Goal: Information Seeking & Learning: Learn about a topic

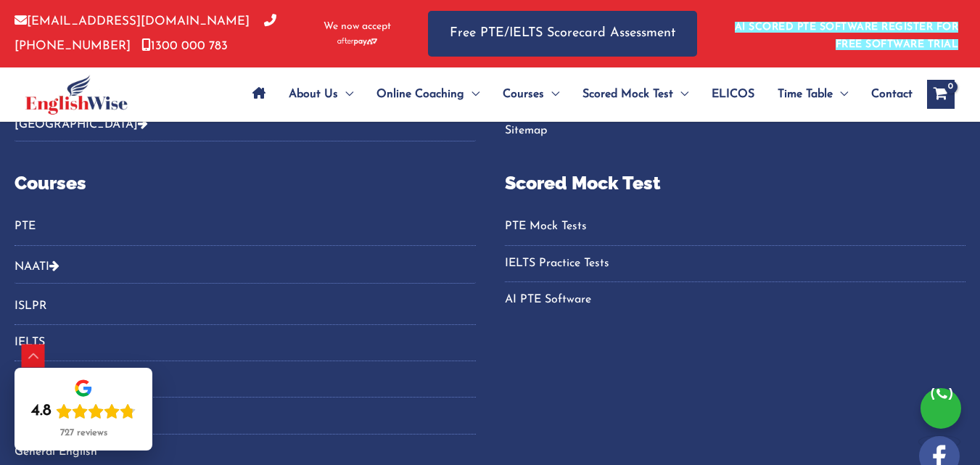
scroll to position [7190, 0]
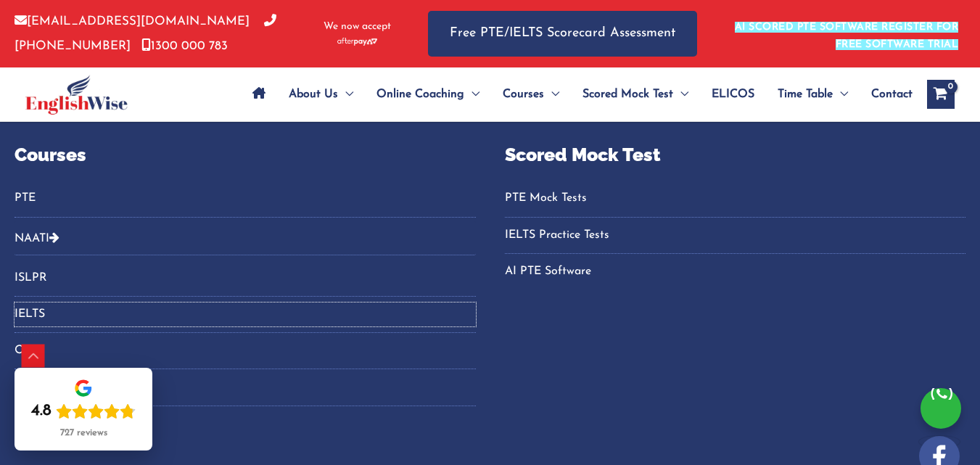
drag, startPoint x: 625, startPoint y: 191, endPoint x: 625, endPoint y: 161, distance: 29.8
drag, startPoint x: 431, startPoint y: 245, endPoint x: 430, endPoint y: 223, distance: 22.5
drag, startPoint x: 432, startPoint y: 205, endPoint x: 437, endPoint y: 181, distance: 24.3
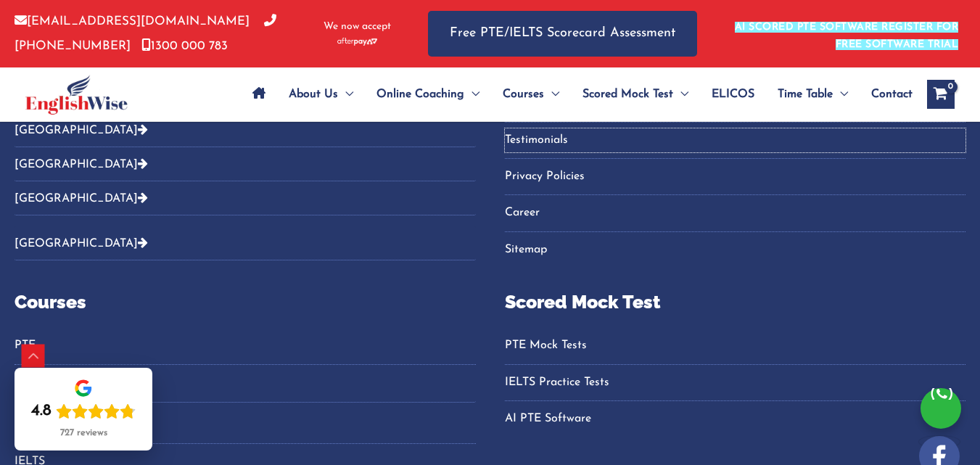
scroll to position [6973, 0]
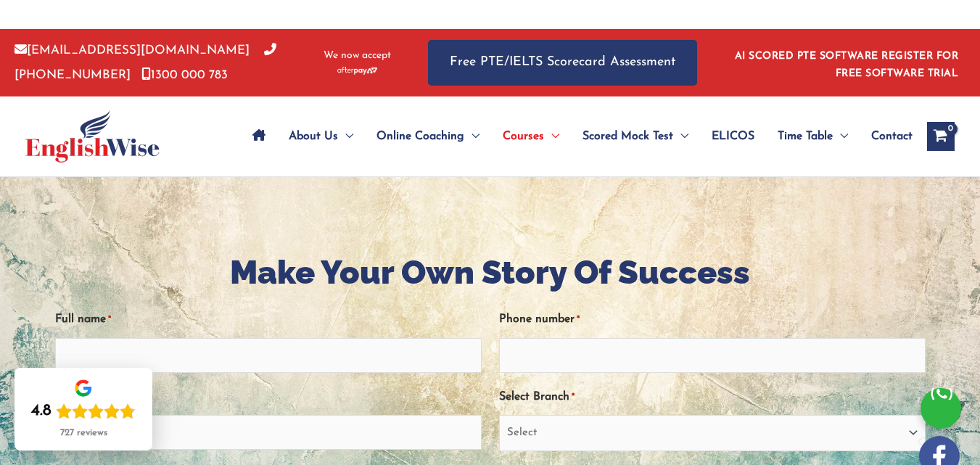
scroll to position [3297, 0]
